Goal: Find specific page/section: Find specific page/section

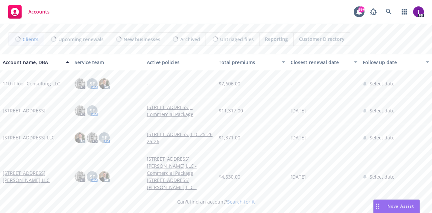
click at [234, 200] on link "Search for it" at bounding box center [241, 201] width 28 height 6
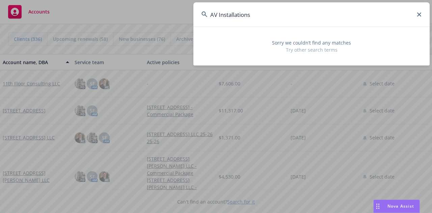
click at [214, 13] on input "AV Installations" at bounding box center [311, 14] width 236 height 24
click at [273, 19] on input "A V Installations" at bounding box center [311, 14] width 236 height 24
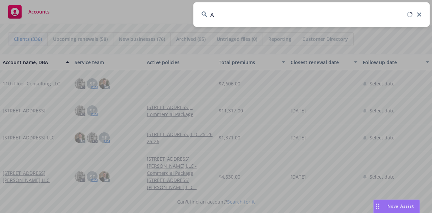
type input "A"
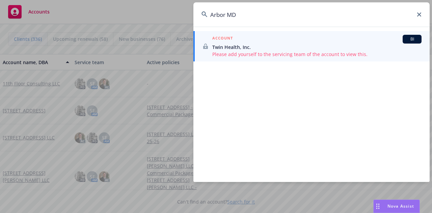
type input "Arbor MD"
click at [419, 16] on icon at bounding box center [419, 14] width 4 height 4
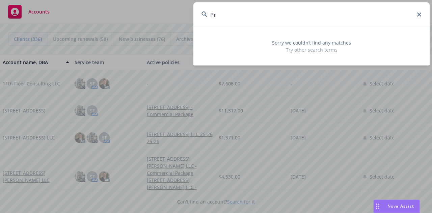
type input "P"
